Goal: Communication & Community: Answer question/provide support

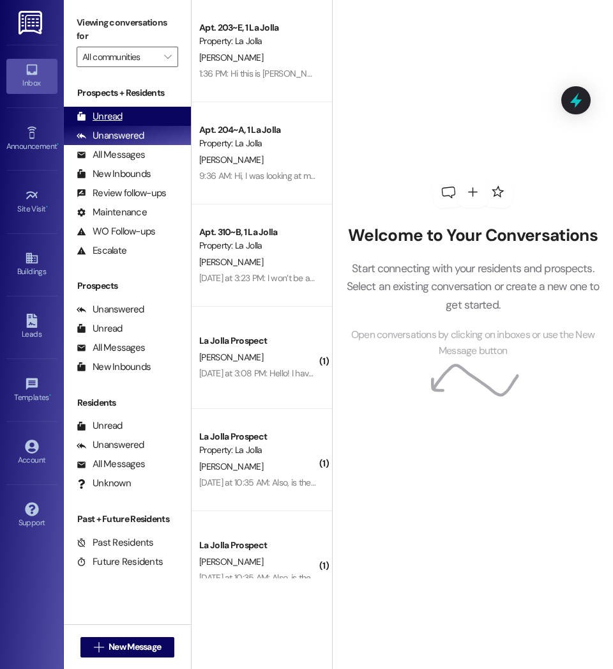
click at [107, 115] on div "Unread" at bounding box center [100, 116] width 46 height 13
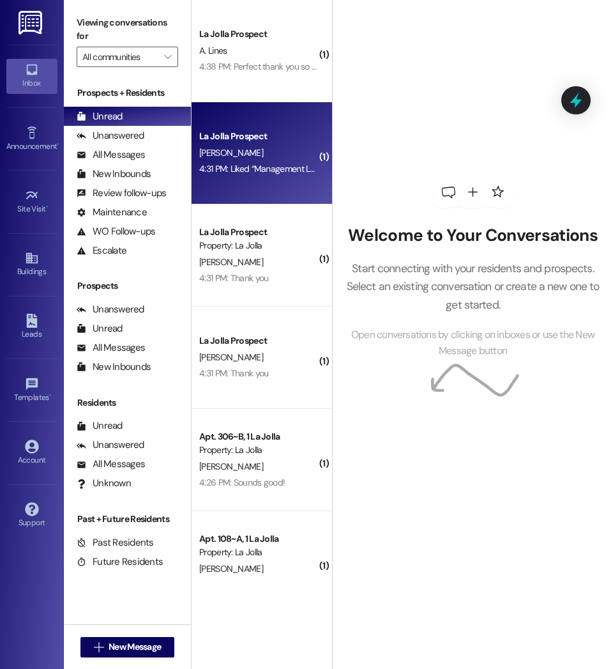
click at [263, 179] on div "La Jolla Prospect [PERSON_NAME] 4:31 PM: Liked “Management La Jolla (La Jolla):…" at bounding box center [262, 153] width 141 height 102
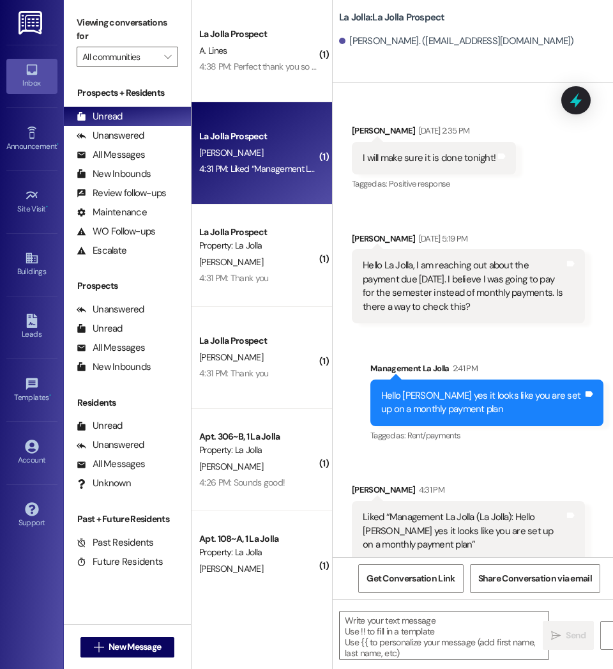
scroll to position [2679, 0]
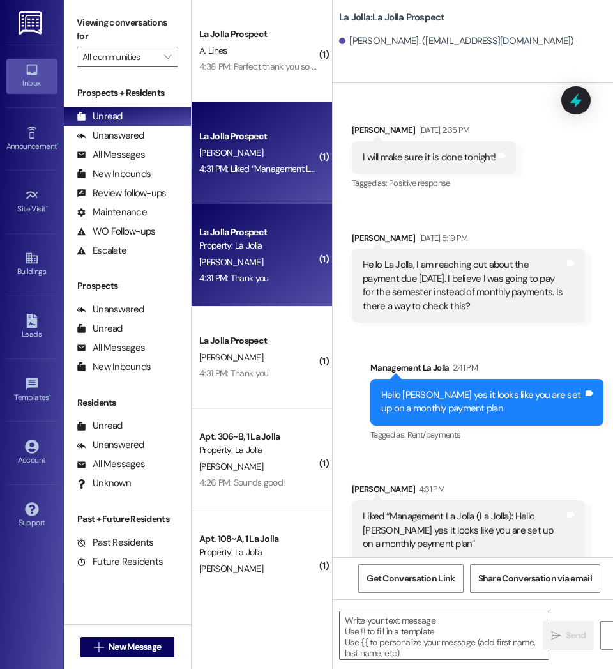
click at [273, 272] on div "4:31 PM: Thank you 4:31 PM: Thank you" at bounding box center [258, 278] width 121 height 16
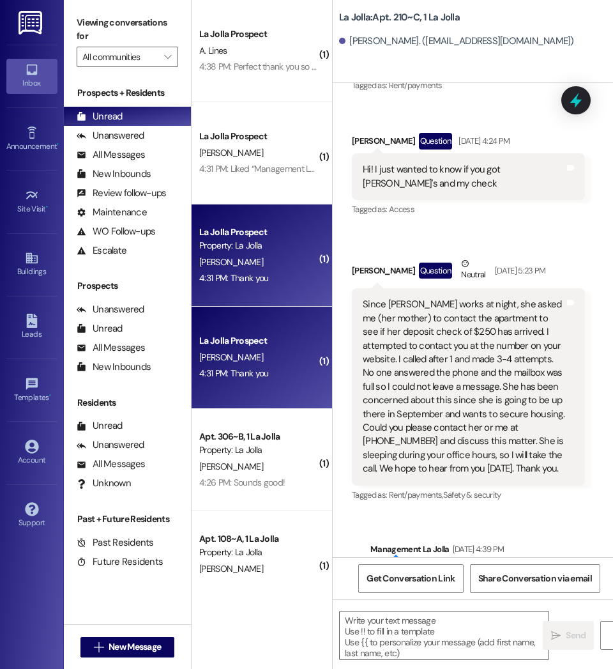
scroll to position [26148, 0]
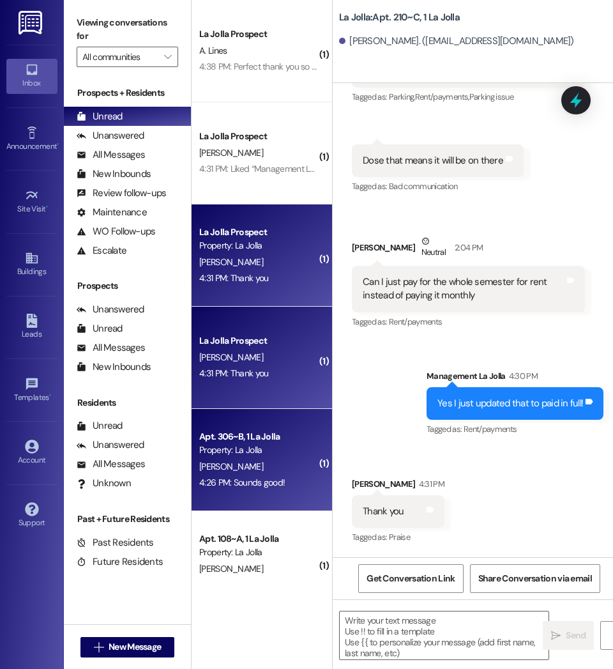
click at [258, 465] on div "[PERSON_NAME]" at bounding box center [258, 467] width 121 height 16
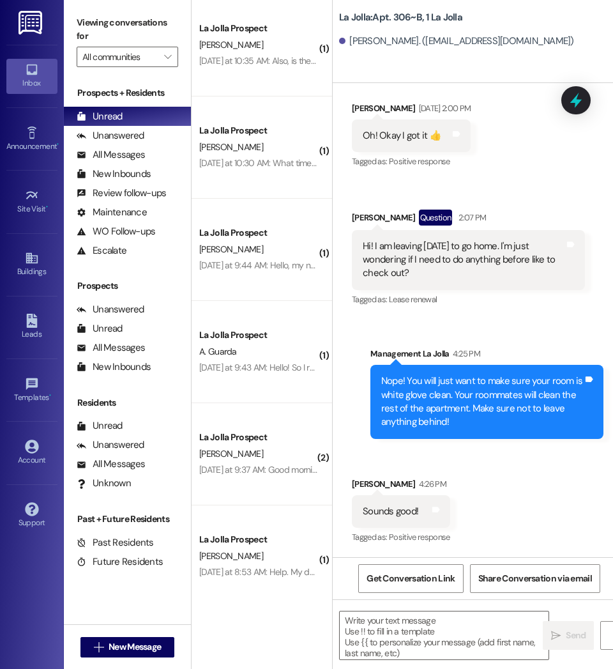
scroll to position [2061, 0]
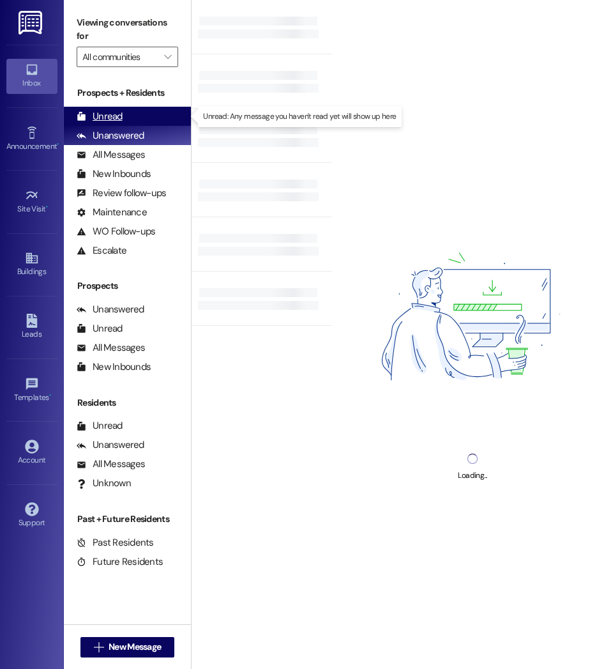
click at [121, 109] on div "Unread (0)" at bounding box center [127, 116] width 127 height 19
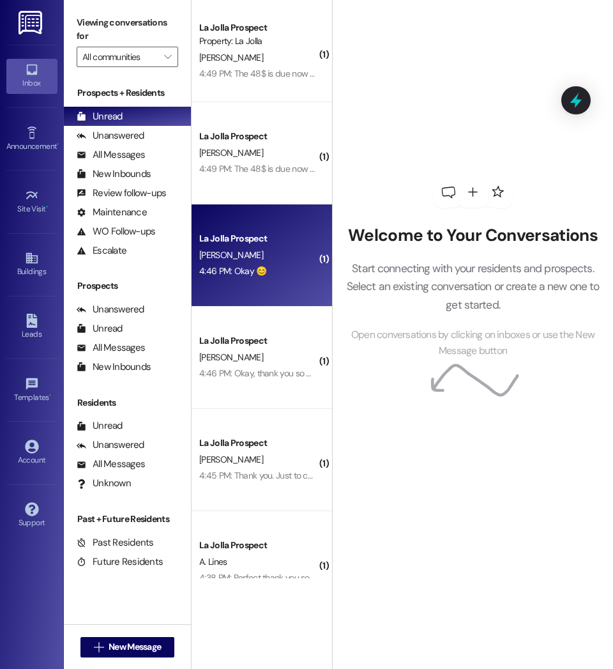
click at [286, 269] on div "4:46 PM: Okay 😊 4:46 PM: Okay 😊" at bounding box center [258, 271] width 121 height 16
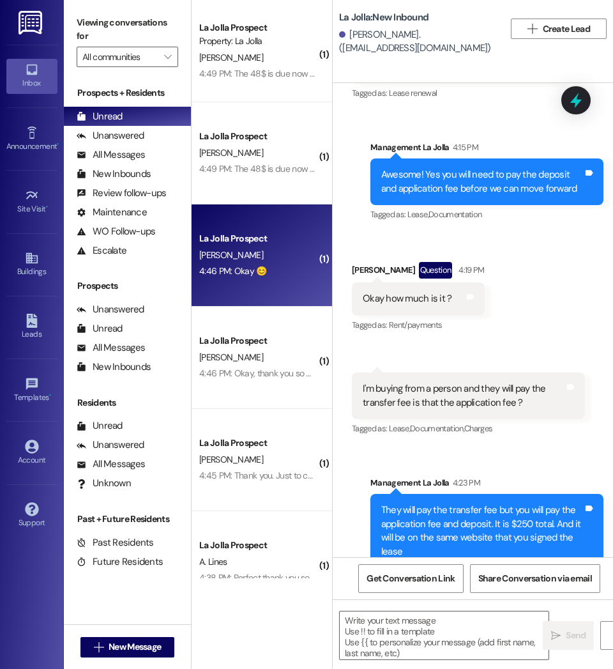
scroll to position [1829, 0]
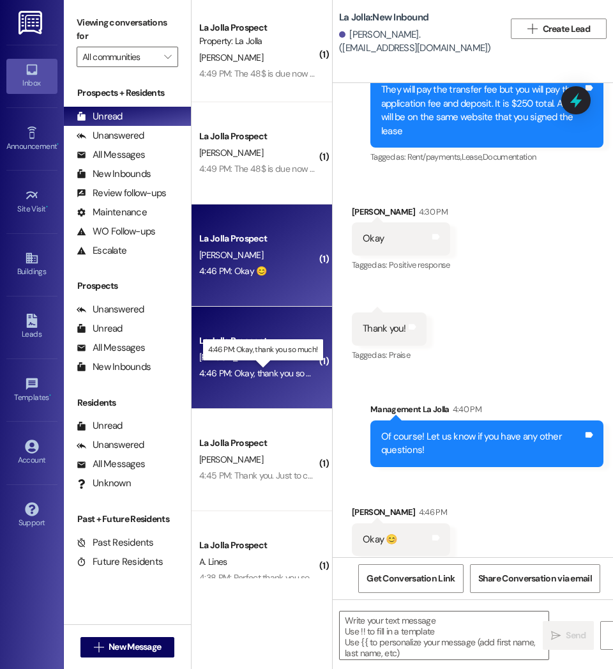
click at [282, 372] on div "4:46 PM: Okay, thank you so much! 4:46 PM: Okay, thank you so much!" at bounding box center [264, 373] width 130 height 12
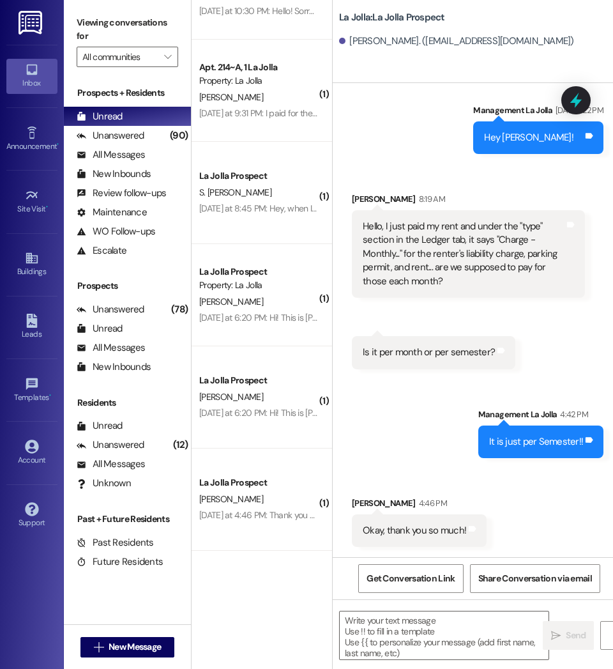
scroll to position [612, 0]
